Goal: Answer question/provide support

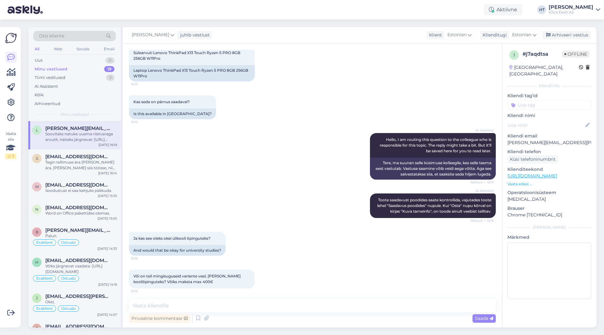
scroll to position [77, 0]
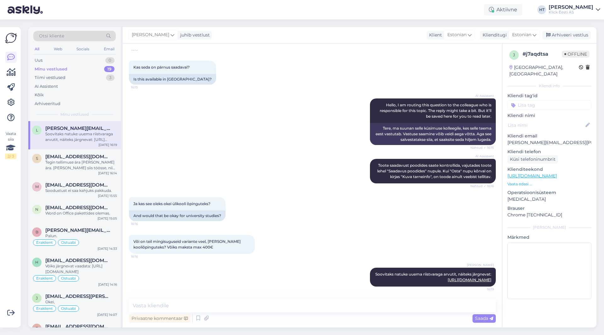
click at [249, 121] on div "AI Assistent Hello, I am routing this question to the colleague who is responsi…" at bounding box center [312, 122] width 367 height 60
click at [90, 212] on div "Word on Office pakettides olemas." at bounding box center [81, 213] width 72 height 6
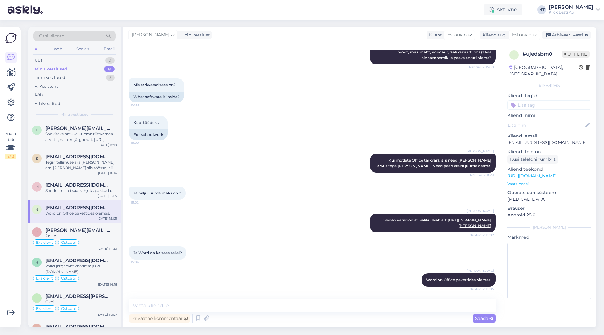
click at [543, 100] on input at bounding box center [549, 104] width 84 height 9
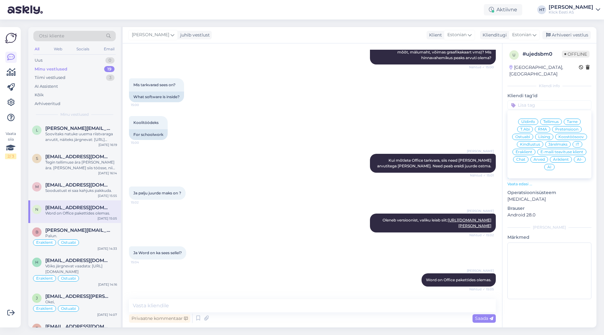
click at [525, 135] on span "Ostuabi" at bounding box center [522, 137] width 15 height 4
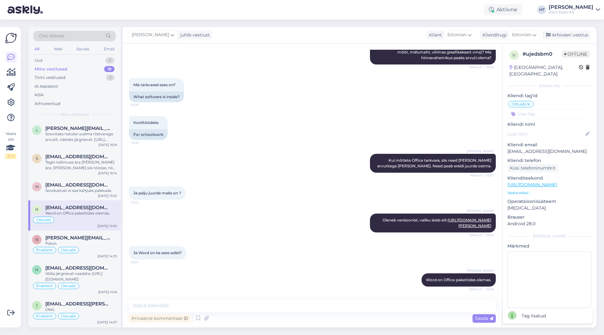
click at [536, 112] on div "u # ujedsbm0 Offline [GEOGRAPHIC_DATA], [GEOGRAPHIC_DATA] Kliendi info Kliendi …" at bounding box center [549, 180] width 94 height 274
click at [537, 110] on input at bounding box center [549, 113] width 84 height 9
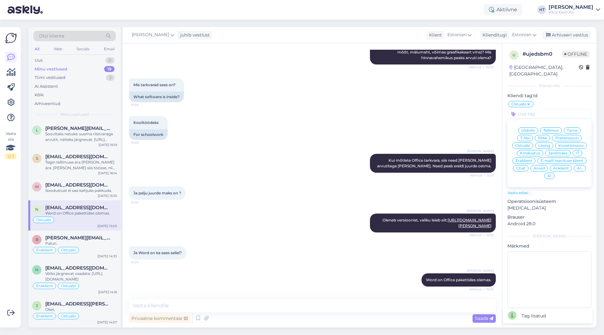
click at [528, 159] on span "Eraklient" at bounding box center [524, 161] width 17 height 4
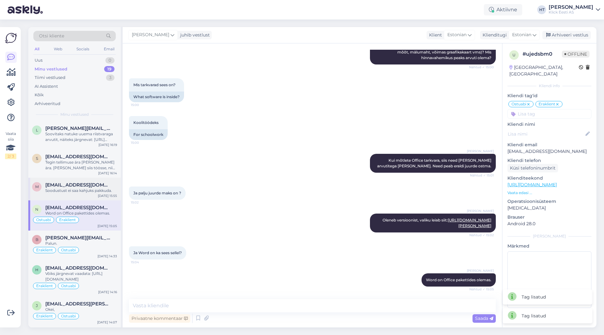
click at [80, 191] on div "Soodustust ei saa kahjuks pakkuda." at bounding box center [81, 191] width 72 height 6
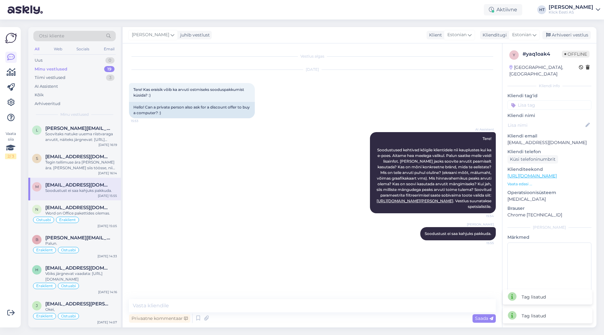
click at [556, 100] on input at bounding box center [549, 104] width 84 height 9
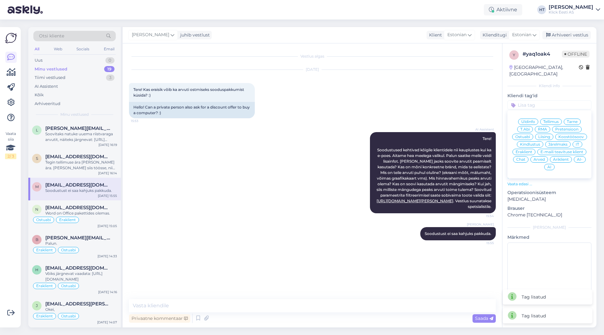
click at [530, 120] on span "Üldinfo" at bounding box center [528, 122] width 14 height 4
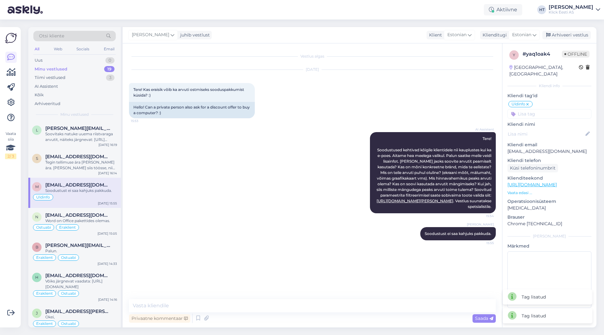
click at [538, 109] on input at bounding box center [549, 113] width 84 height 9
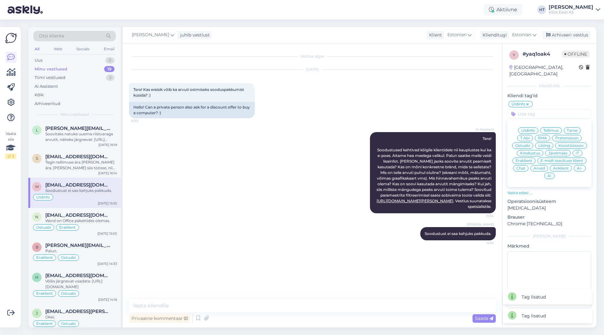
click at [529, 158] on div "Eraklient" at bounding box center [523, 161] width 23 height 6
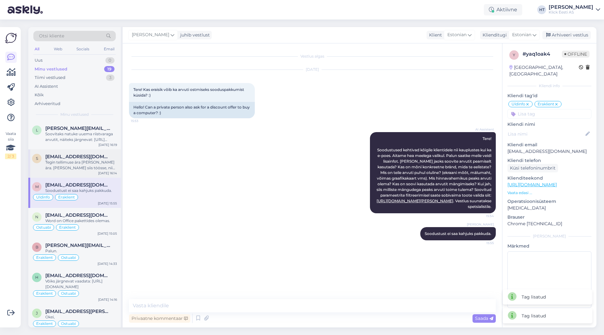
click at [66, 157] on span "[EMAIL_ADDRESS][DOMAIN_NAME]" at bounding box center [77, 157] width 65 height 6
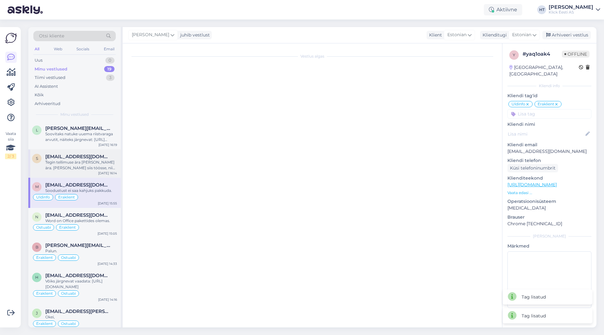
scroll to position [181, 0]
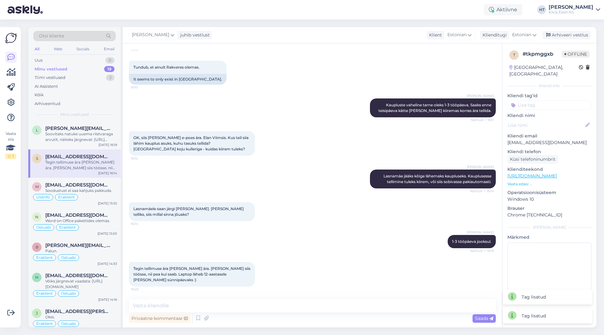
click at [558, 100] on input at bounding box center [549, 104] width 84 height 9
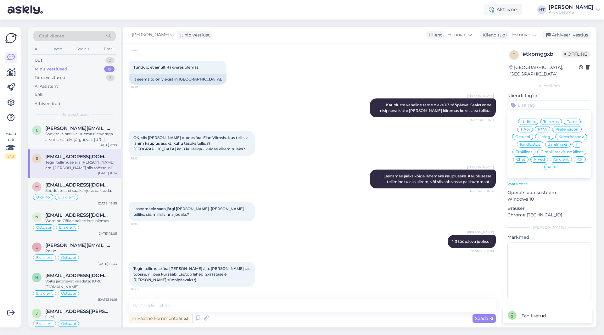
click at [532, 134] on div "Ostuabi" at bounding box center [522, 137] width 21 height 6
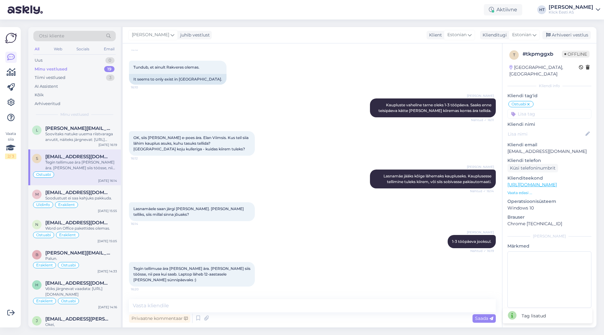
click at [534, 112] on div "t # tkpmggxb Offline [GEOGRAPHIC_DATA], [GEOGRAPHIC_DATA] Kliendi info Kliendi …" at bounding box center [549, 180] width 94 height 274
click at [535, 110] on input at bounding box center [549, 113] width 84 height 9
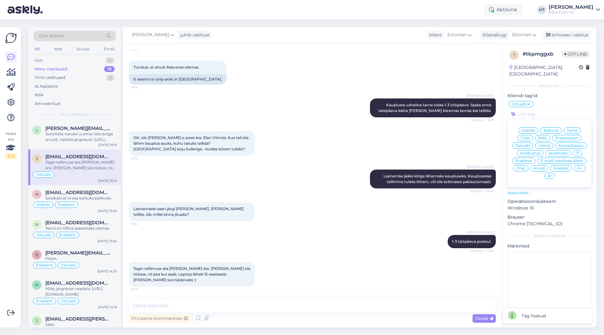
click at [564, 166] on span "Äriklient" at bounding box center [561, 168] width 16 height 4
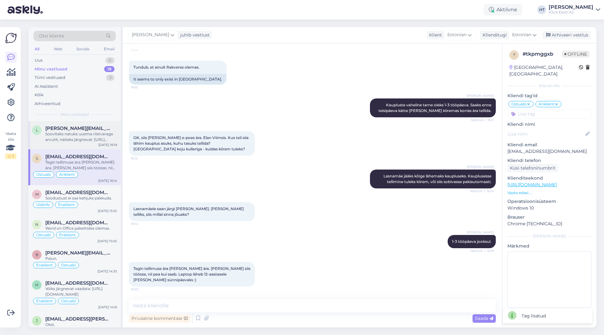
click at [106, 142] on div "Soovitaks natuke uuema riistvaraga arvutit, näiteks järgnevat: [URL][DOMAIN_NAM…" at bounding box center [81, 136] width 72 height 11
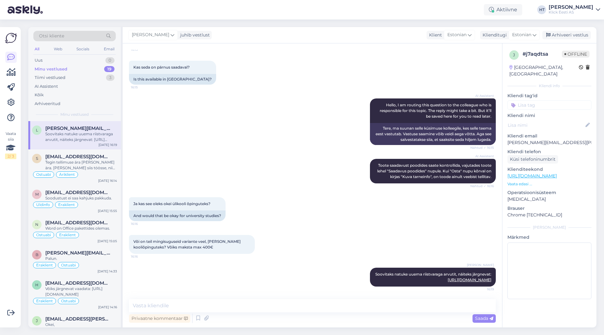
click at [541, 100] on input at bounding box center [549, 104] width 84 height 9
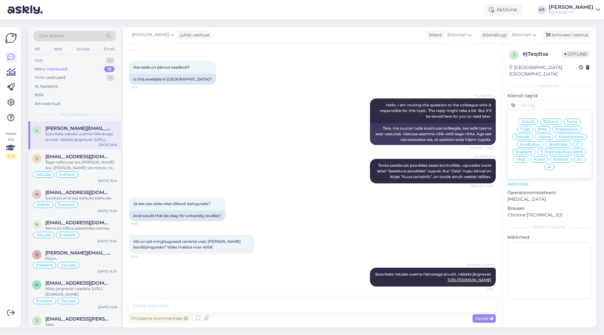
click at [529, 135] on span "Ostuabi" at bounding box center [522, 137] width 15 height 4
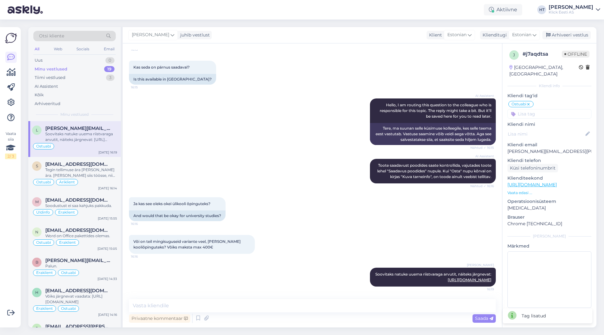
click at [550, 110] on input at bounding box center [549, 113] width 84 height 9
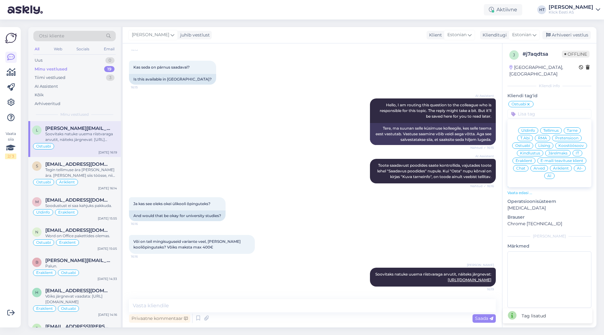
click at [528, 159] on span "Eraklient" at bounding box center [524, 161] width 17 height 4
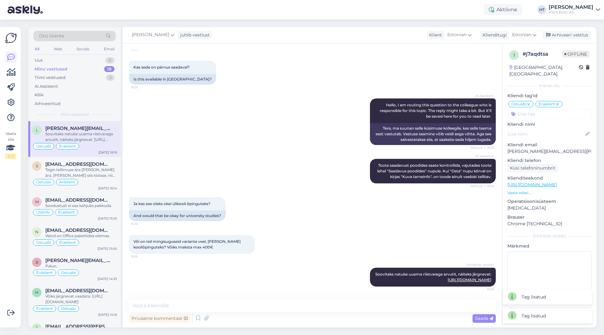
click at [331, 152] on div "AI Assistent [PERSON_NAME] saadavust poodides saate kontrollida, vajutades toot…" at bounding box center [312, 171] width 367 height 38
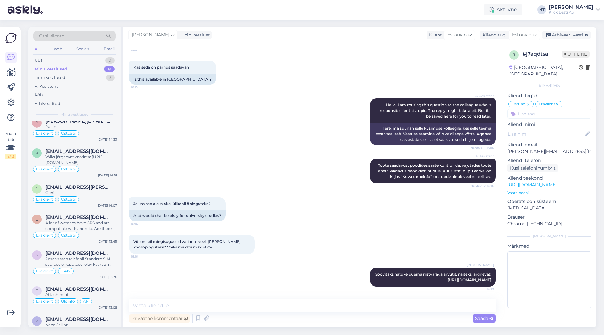
scroll to position [422, 0]
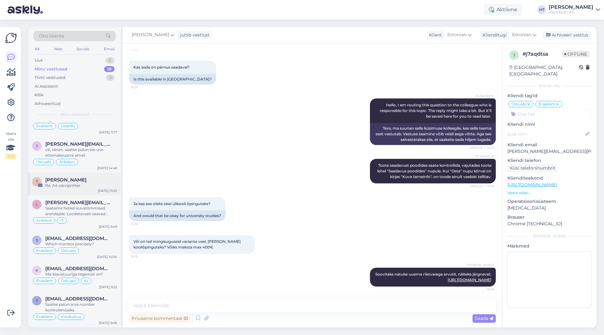
click at [87, 185] on div "Re: A4 värviprinter" at bounding box center [81, 186] width 72 height 6
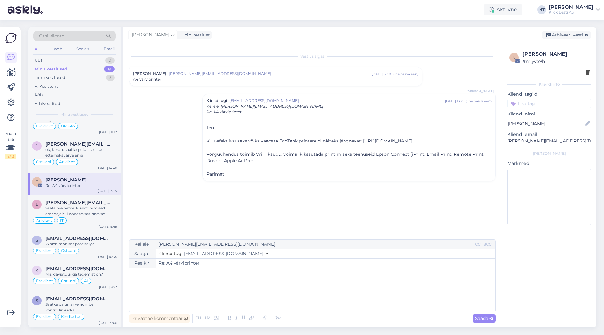
click at [552, 102] on input at bounding box center [549, 103] width 84 height 9
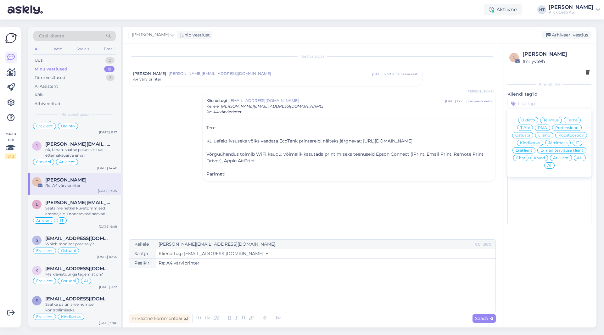
click at [524, 134] on span "Ostuabi" at bounding box center [522, 135] width 15 height 4
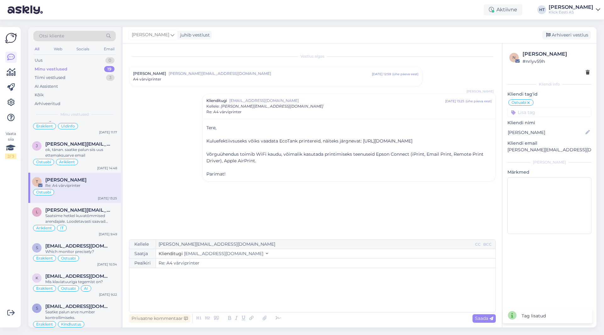
click at [544, 113] on input at bounding box center [549, 112] width 84 height 9
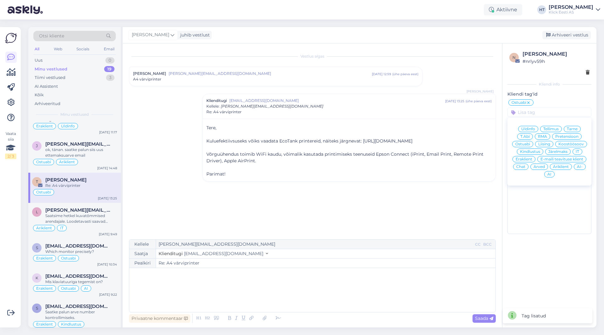
click at [563, 166] on span "Äriklient" at bounding box center [561, 167] width 16 height 4
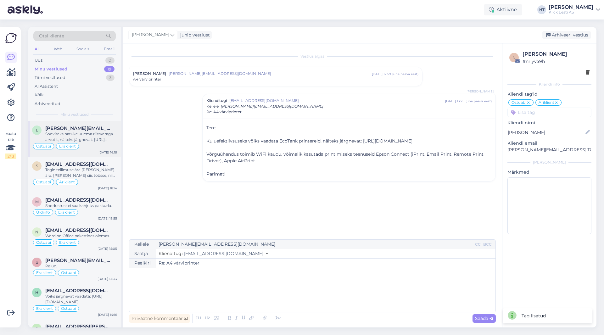
click at [93, 126] on span "[PERSON_NAME][EMAIL_ADDRESS][PERSON_NAME][DOMAIN_NAME]" at bounding box center [77, 129] width 65 height 6
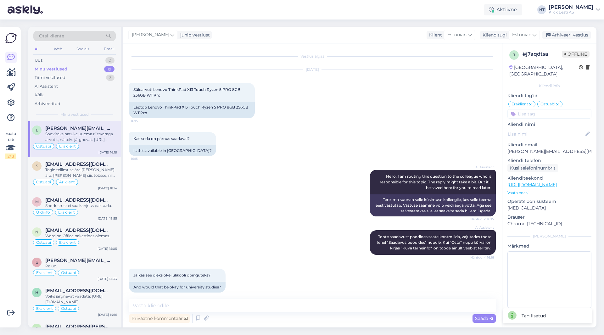
scroll to position [77, 0]
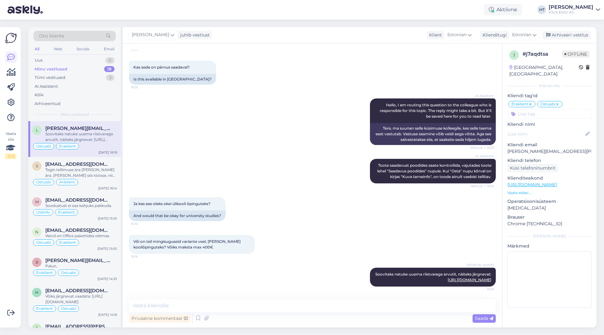
click at [177, 133] on div "AI Assistent Hello, I am routing this question to the colleague who is responsi…" at bounding box center [312, 122] width 367 height 60
click at [107, 71] on div "19" at bounding box center [109, 69] width 10 height 6
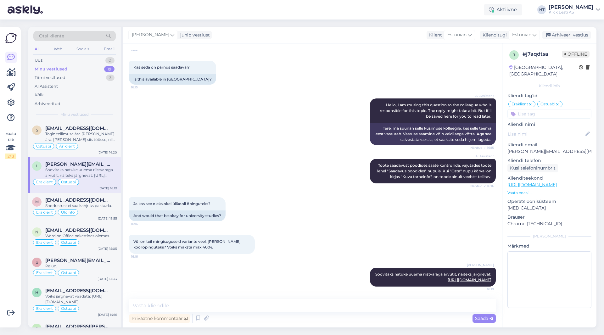
click at [217, 120] on div "AI Assistent Hello, I am routing this question to the colleague who is responsi…" at bounding box center [312, 122] width 367 height 60
click at [576, 15] on div "Aktiivne HT [PERSON_NAME] [PERSON_NAME] Eesti AS" at bounding box center [302, 10] width 604 height 20
click at [577, 8] on div "[PERSON_NAME]" at bounding box center [571, 7] width 45 height 5
click at [556, 57] on div "Logi välja" at bounding box center [544, 53] width 112 height 11
